Goal: Information Seeking & Learning: Compare options

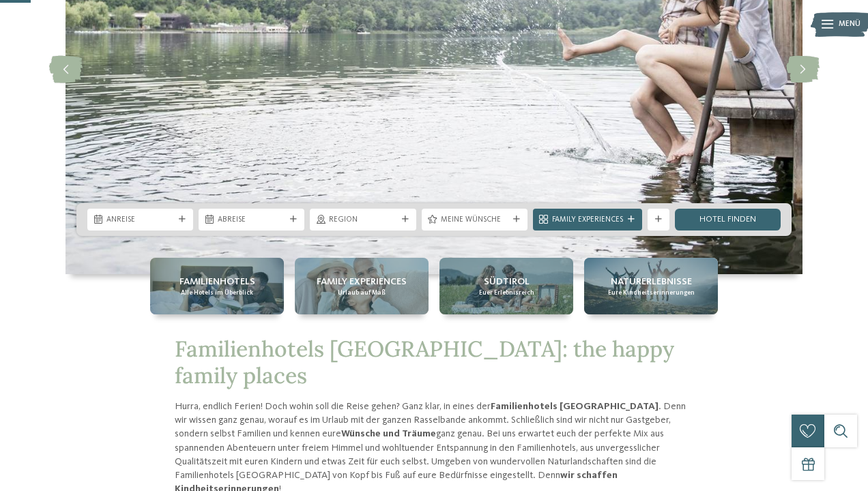
scroll to position [197, 0]
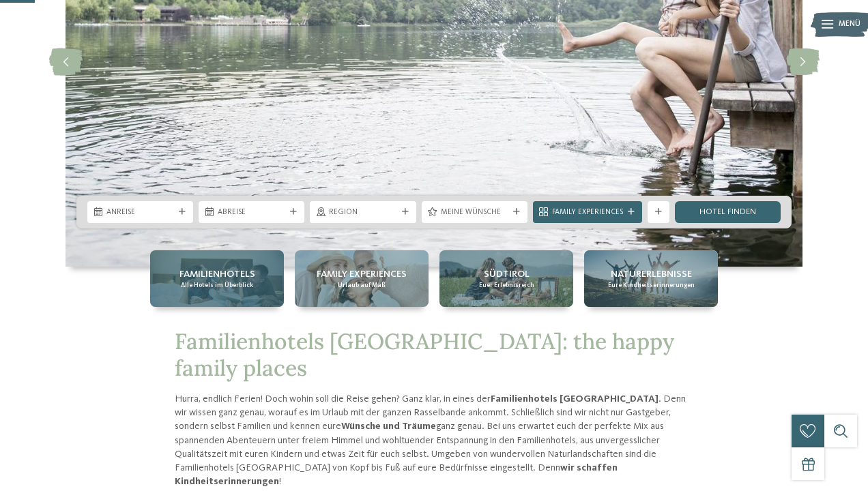
click at [192, 274] on span "Familienhotels" at bounding box center [217, 274] width 76 height 14
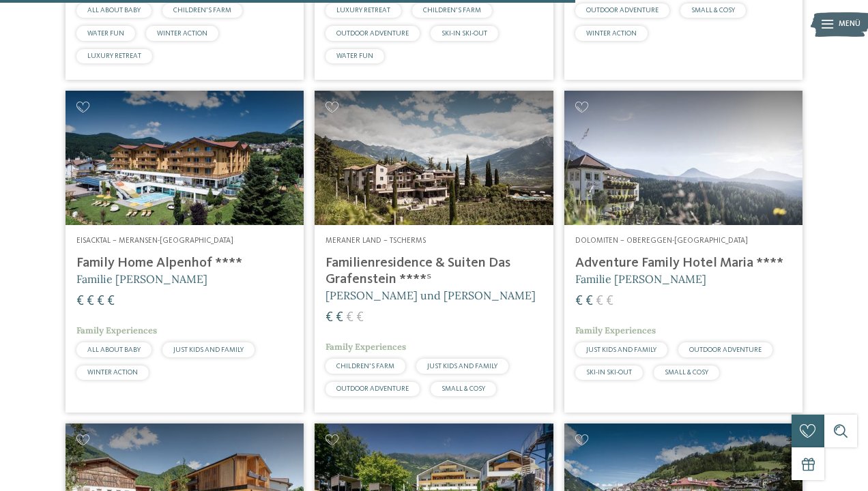
scroll to position [2348, 0]
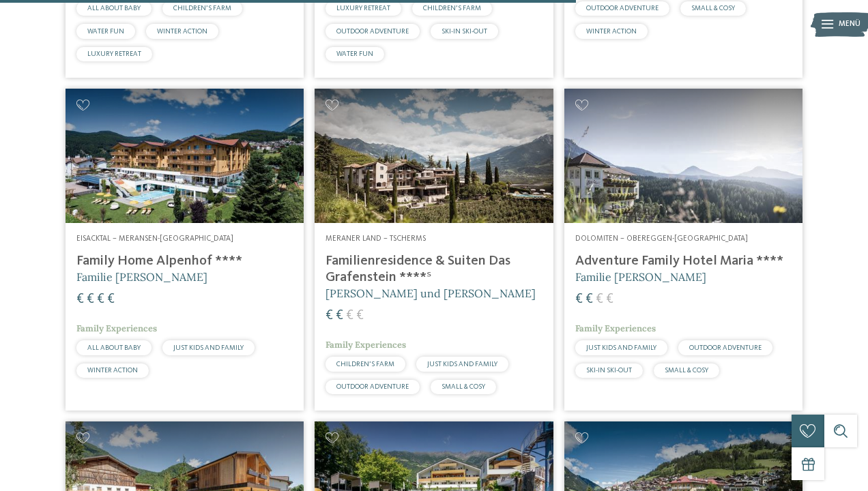
click at [697, 211] on img at bounding box center [683, 156] width 238 height 134
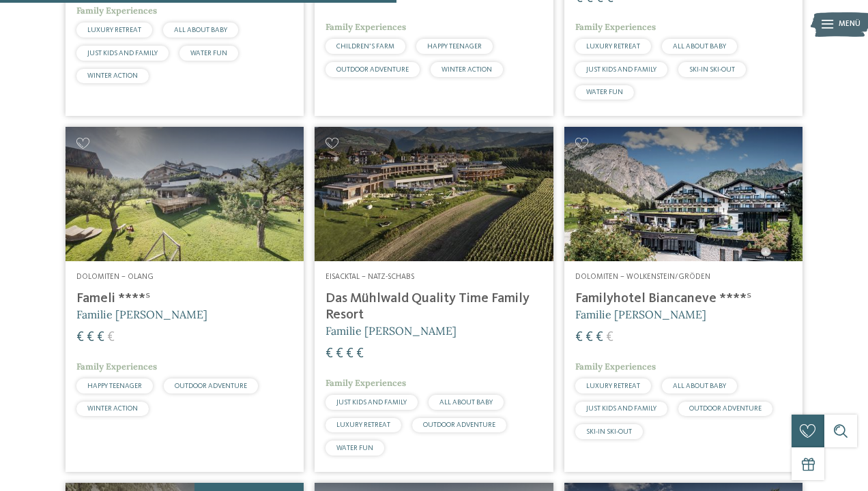
scroll to position [1616, 0]
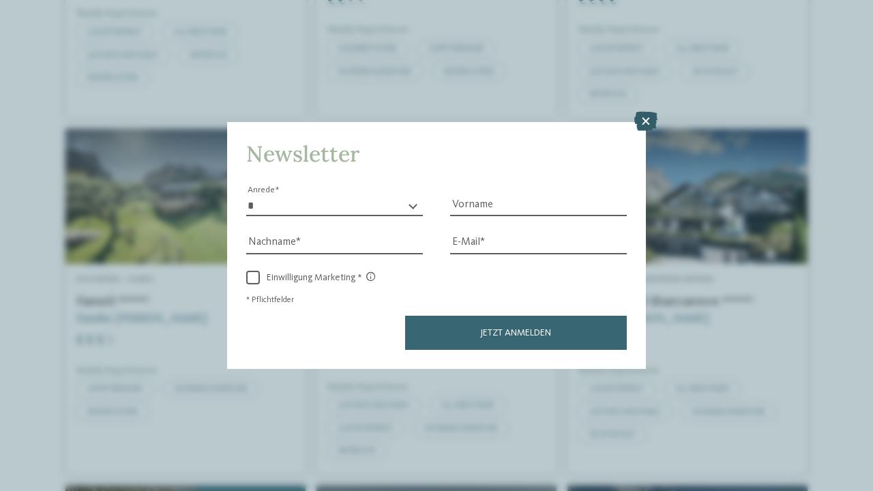
click at [643, 112] on icon at bounding box center [645, 121] width 23 height 19
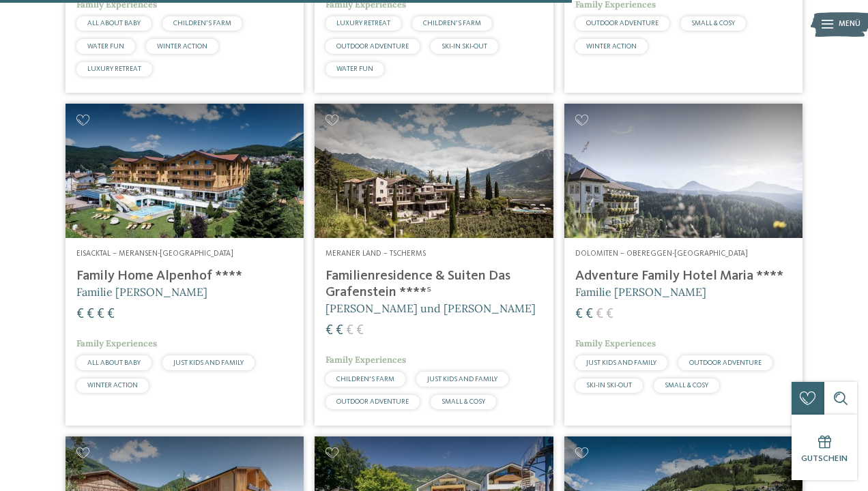
scroll to position [2335, 0]
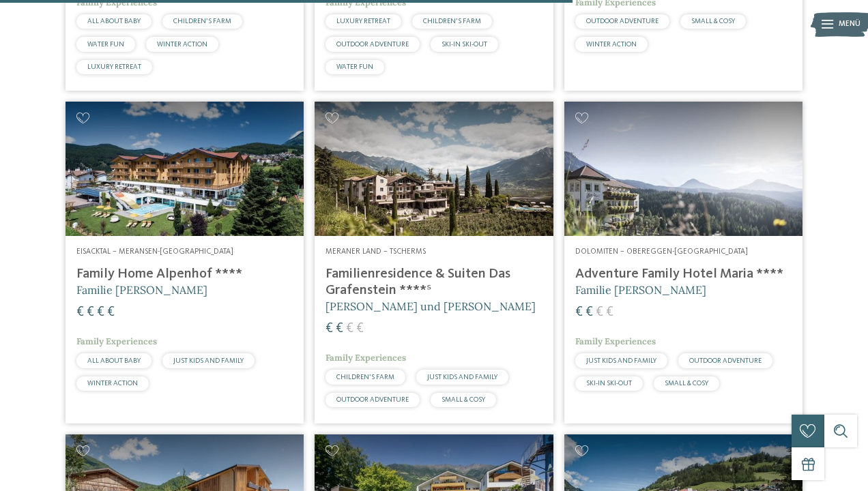
click at [433, 165] on img at bounding box center [434, 169] width 238 height 134
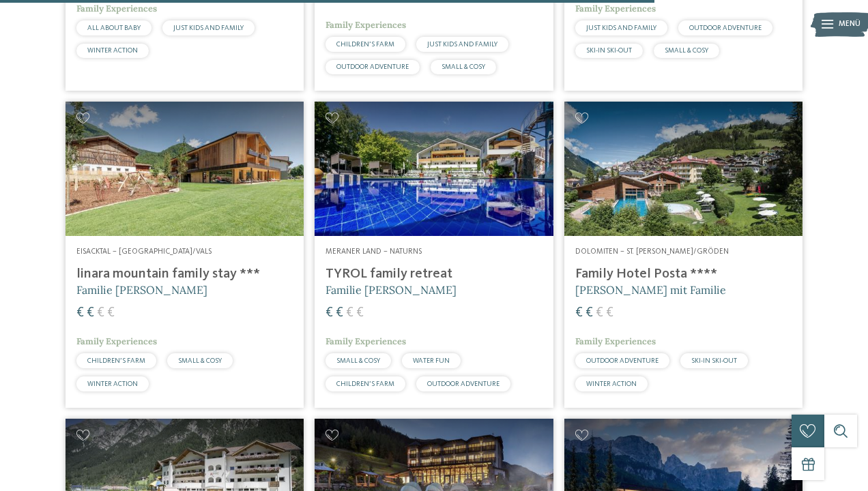
scroll to position [2668, 0]
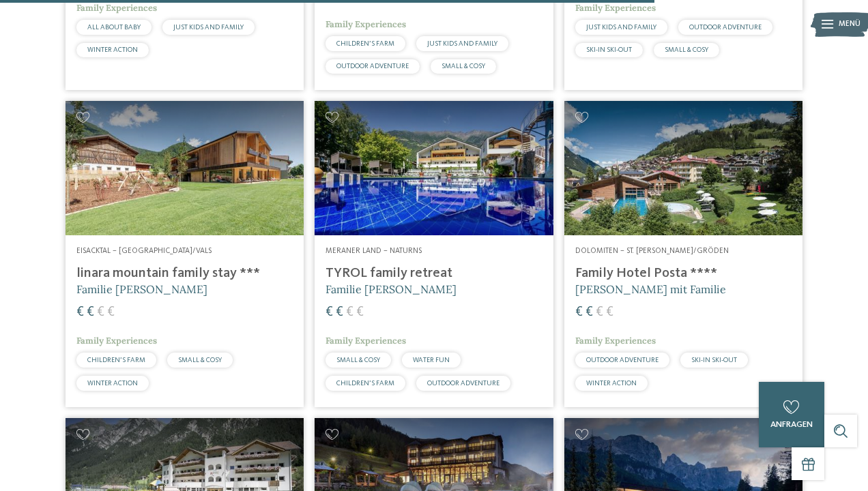
click at [195, 199] on img at bounding box center [184, 168] width 238 height 134
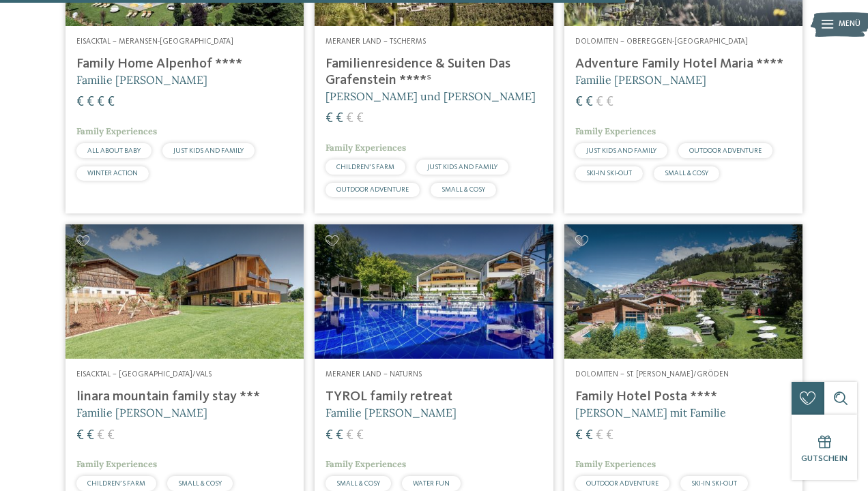
scroll to position [2548, 0]
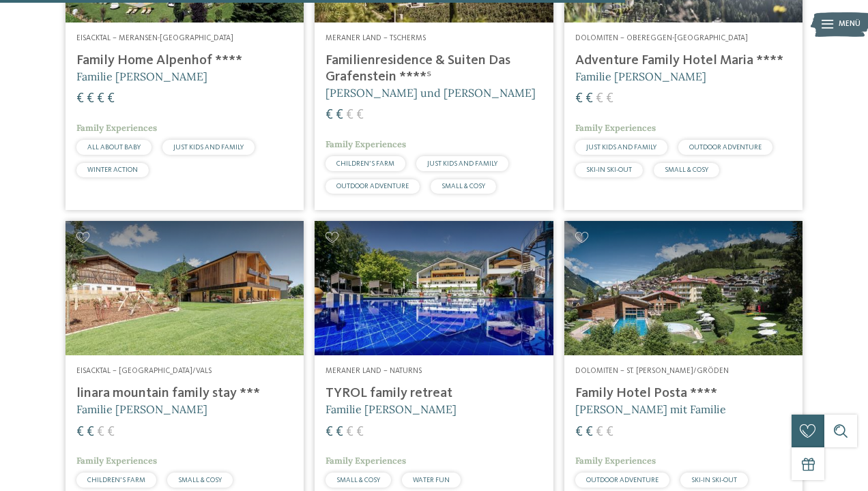
click at [476, 302] on img at bounding box center [434, 288] width 238 height 134
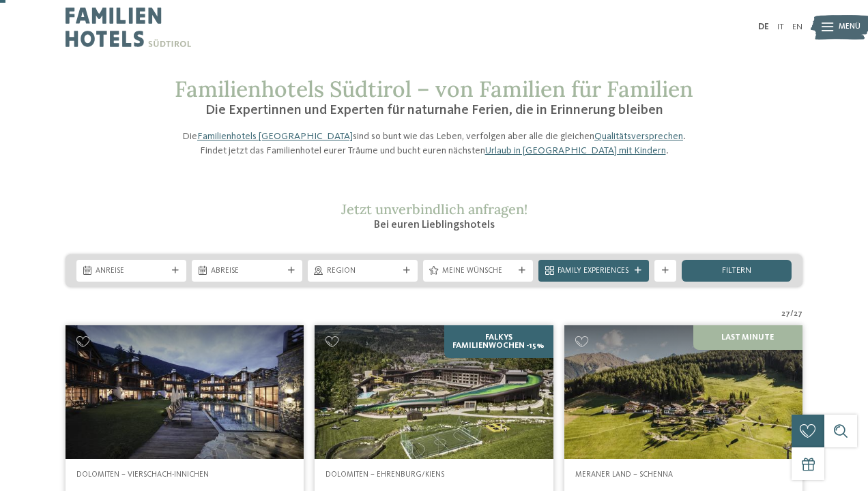
scroll to position [0, 0]
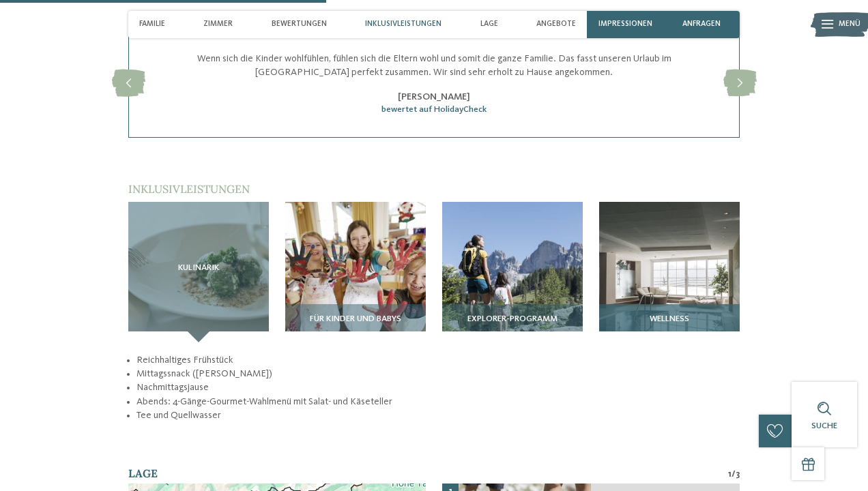
scroll to position [1367, 0]
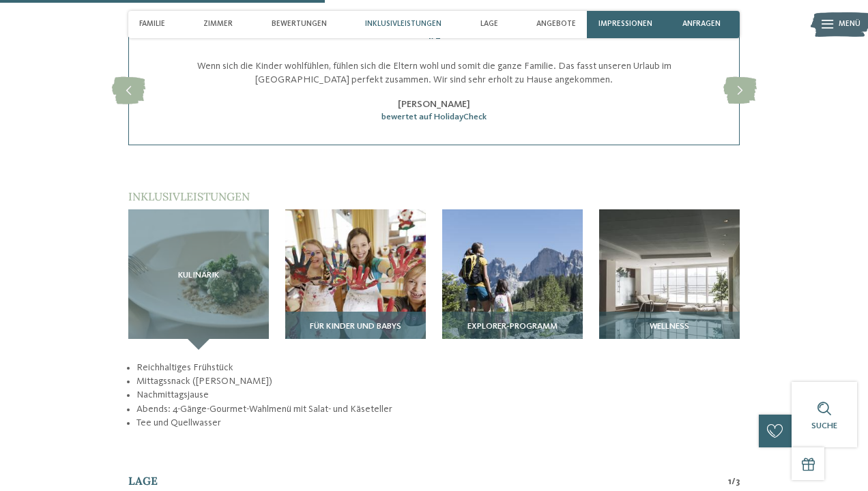
click at [339, 243] on img at bounding box center [355, 279] width 141 height 141
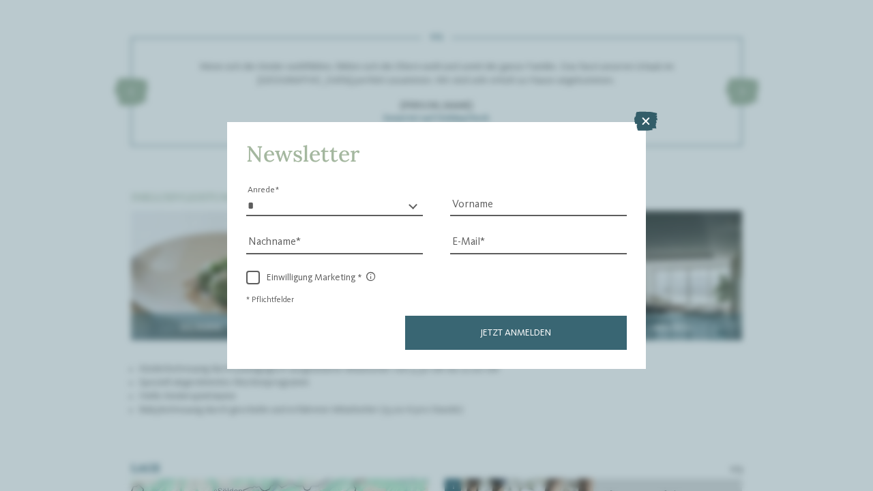
click at [641, 112] on icon at bounding box center [645, 121] width 23 height 19
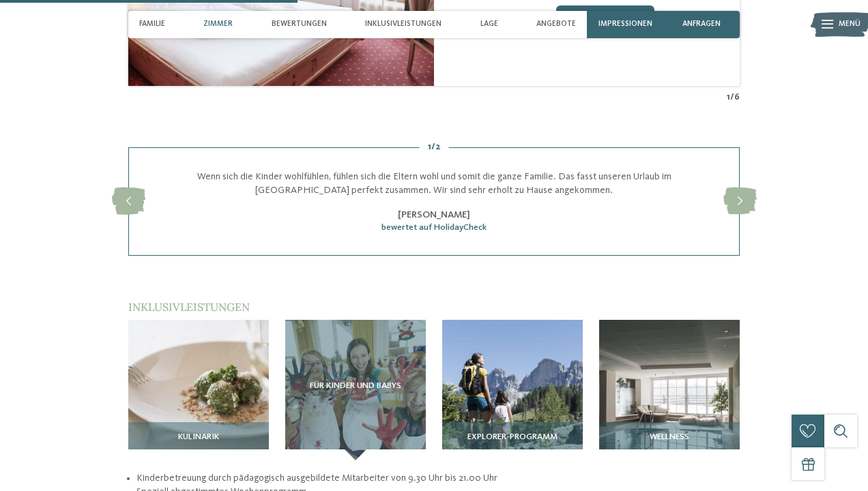
scroll to position [1244, 0]
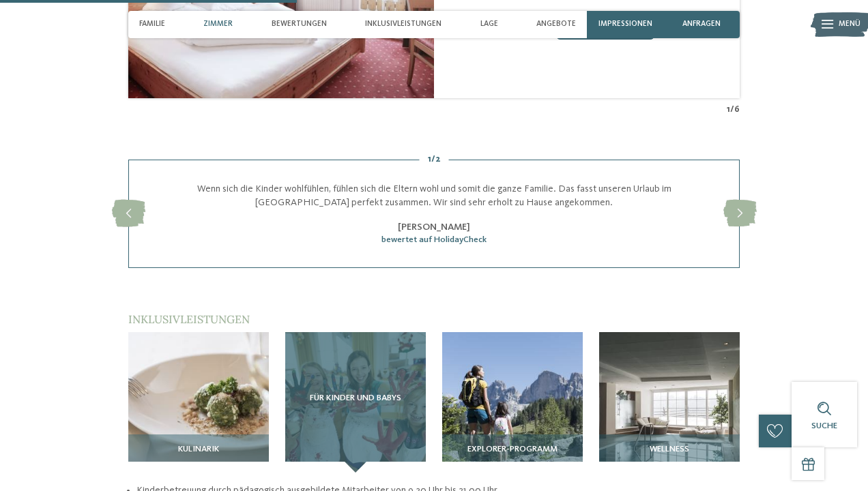
click at [383, 394] on span "Für Kinder und Babys" at bounding box center [355, 399] width 91 height 10
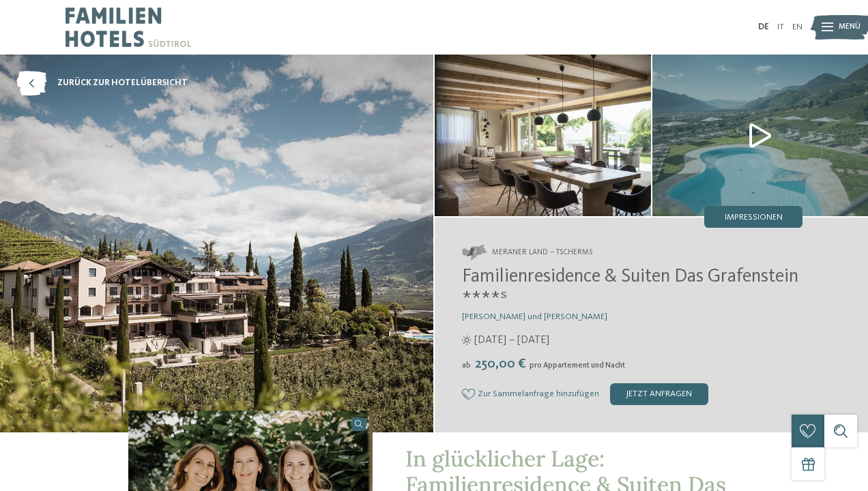
click at [465, 176] on img at bounding box center [543, 136] width 216 height 162
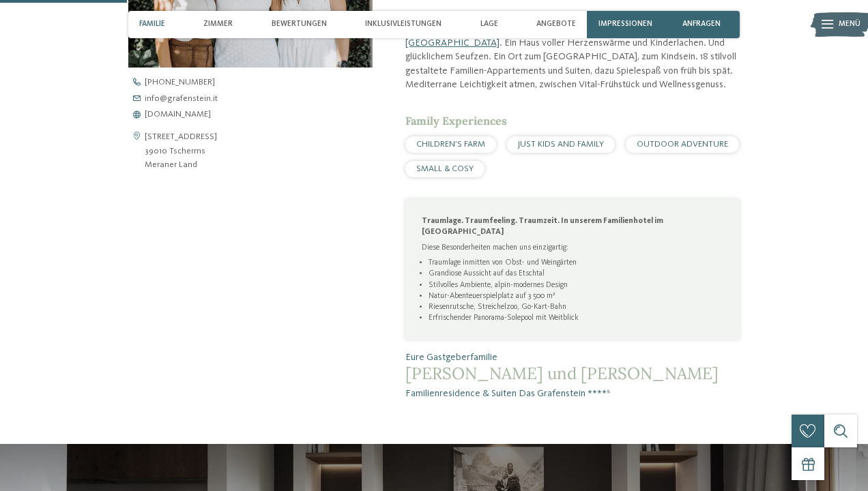
scroll to position [525, 0]
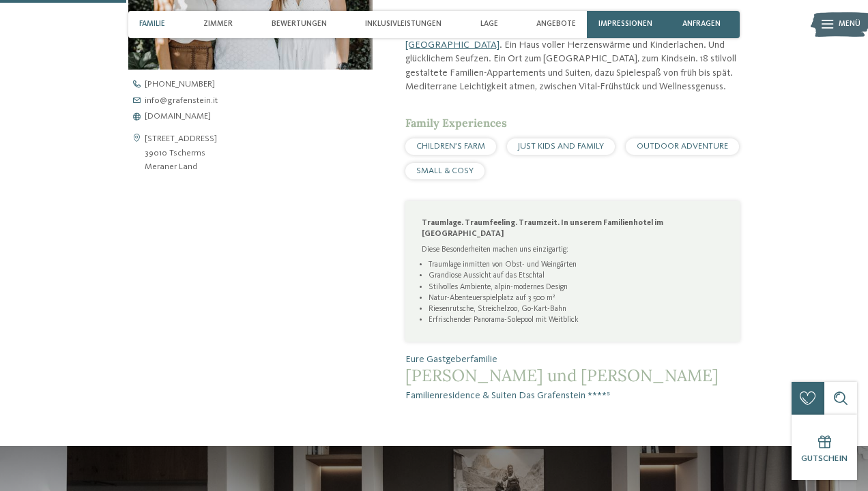
click at [551, 142] on span "JUST KIDS AND FAMILY" at bounding box center [561, 146] width 86 height 9
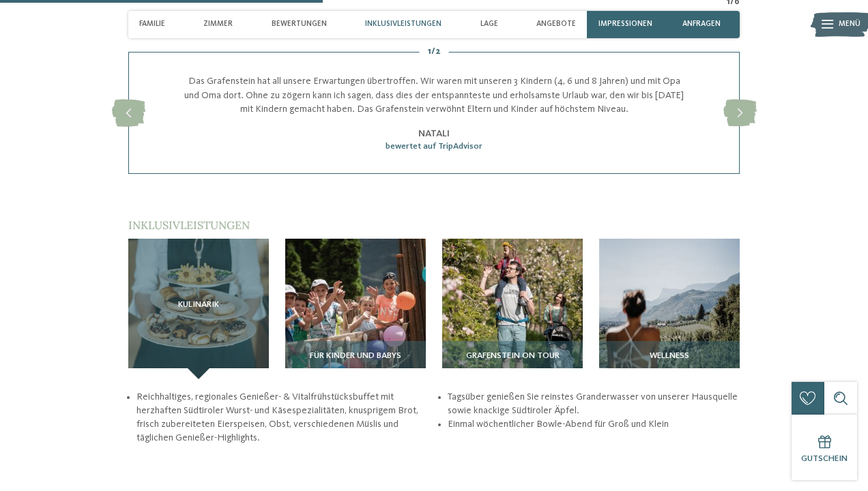
scroll to position [1350, 0]
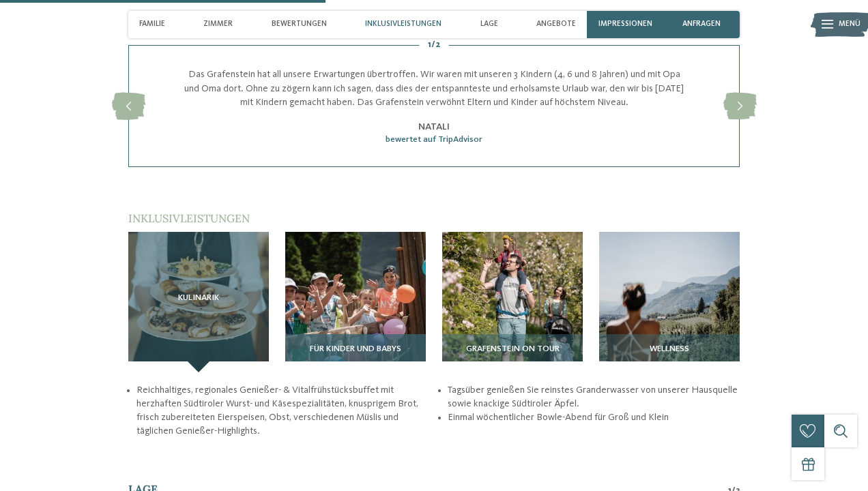
click at [368, 282] on img at bounding box center [355, 302] width 141 height 141
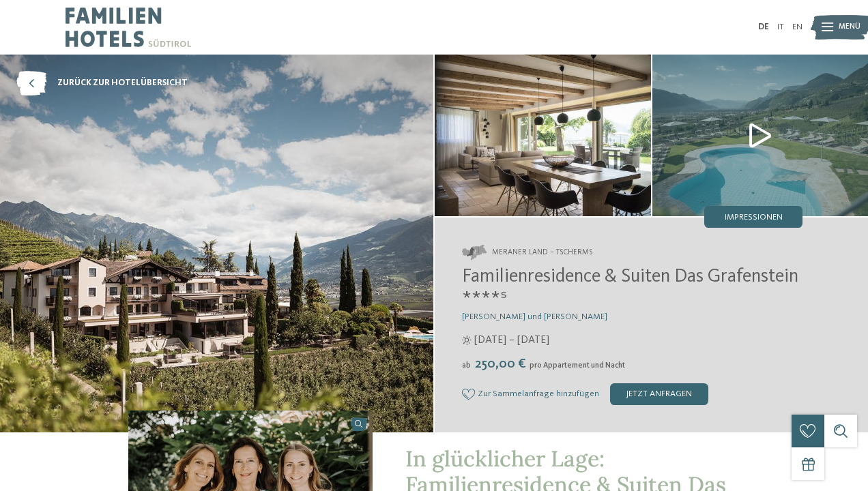
scroll to position [0, 0]
click at [754, 136] on img at bounding box center [760, 136] width 216 height 162
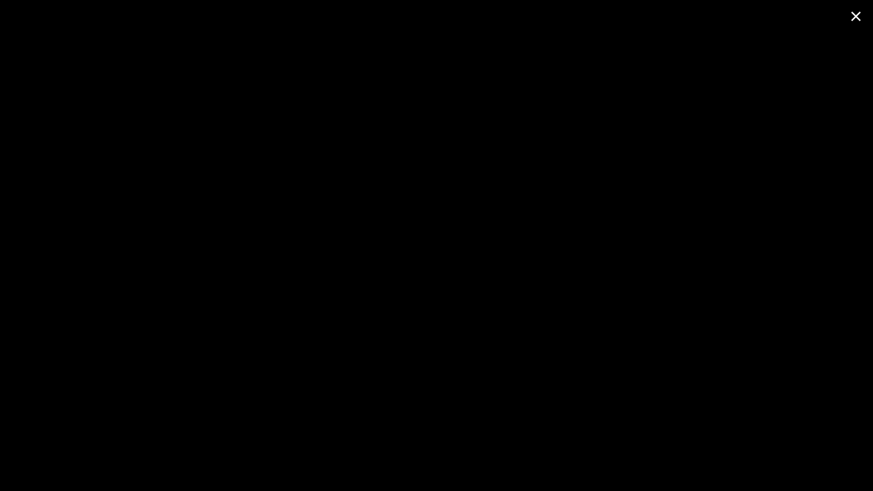
click at [856, 14] on span at bounding box center [856, 16] width 34 height 32
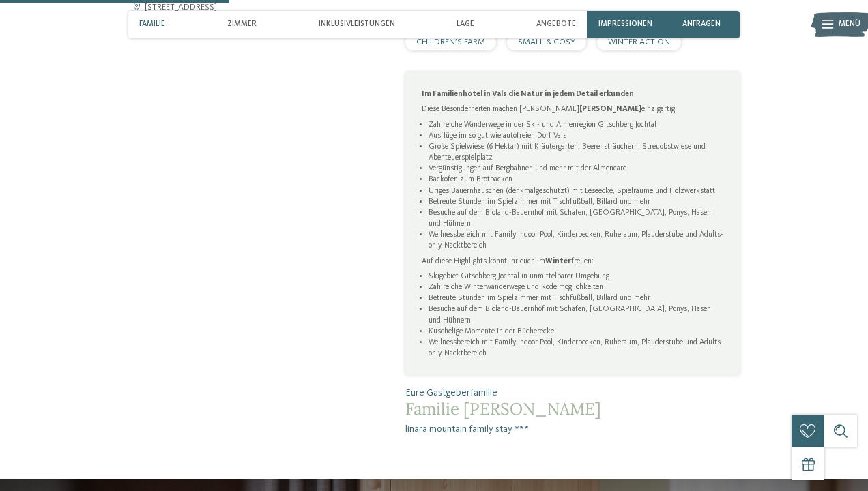
scroll to position [534, 0]
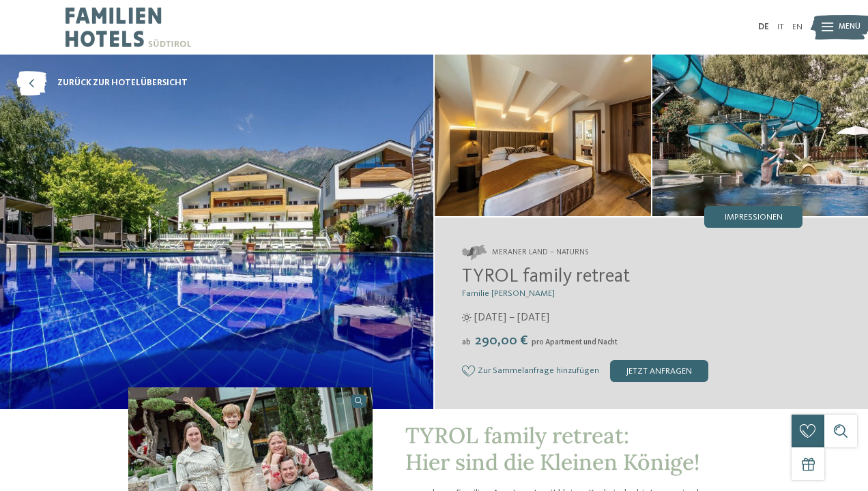
click at [780, 158] on img at bounding box center [760, 136] width 216 height 162
click at [755, 211] on div "Impressionen" at bounding box center [753, 217] width 98 height 22
